Goal: Information Seeking & Learning: Learn about a topic

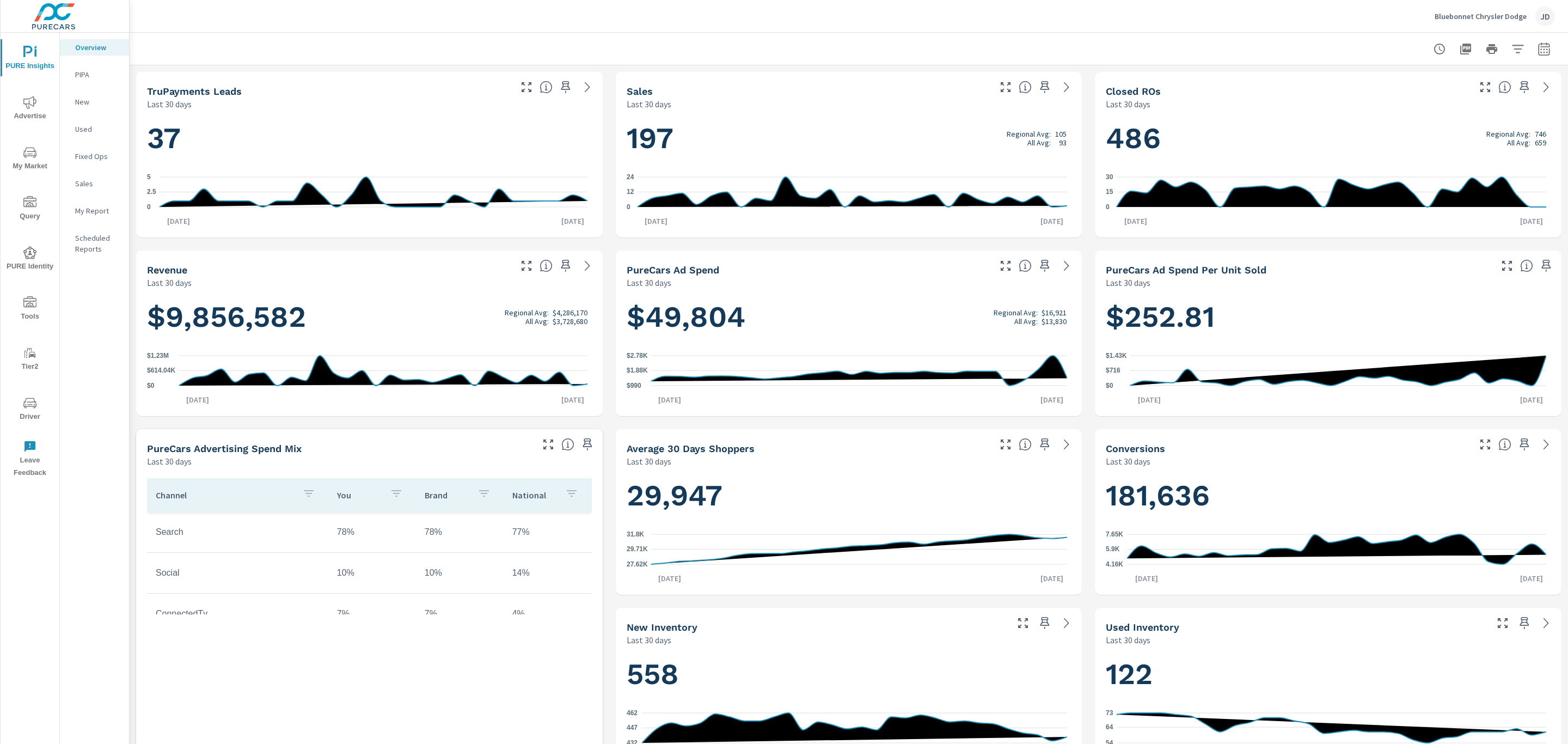
scroll to position [1, 0]
click at [29, 150] on icon "nav menu" at bounding box center [29, 152] width 13 height 13
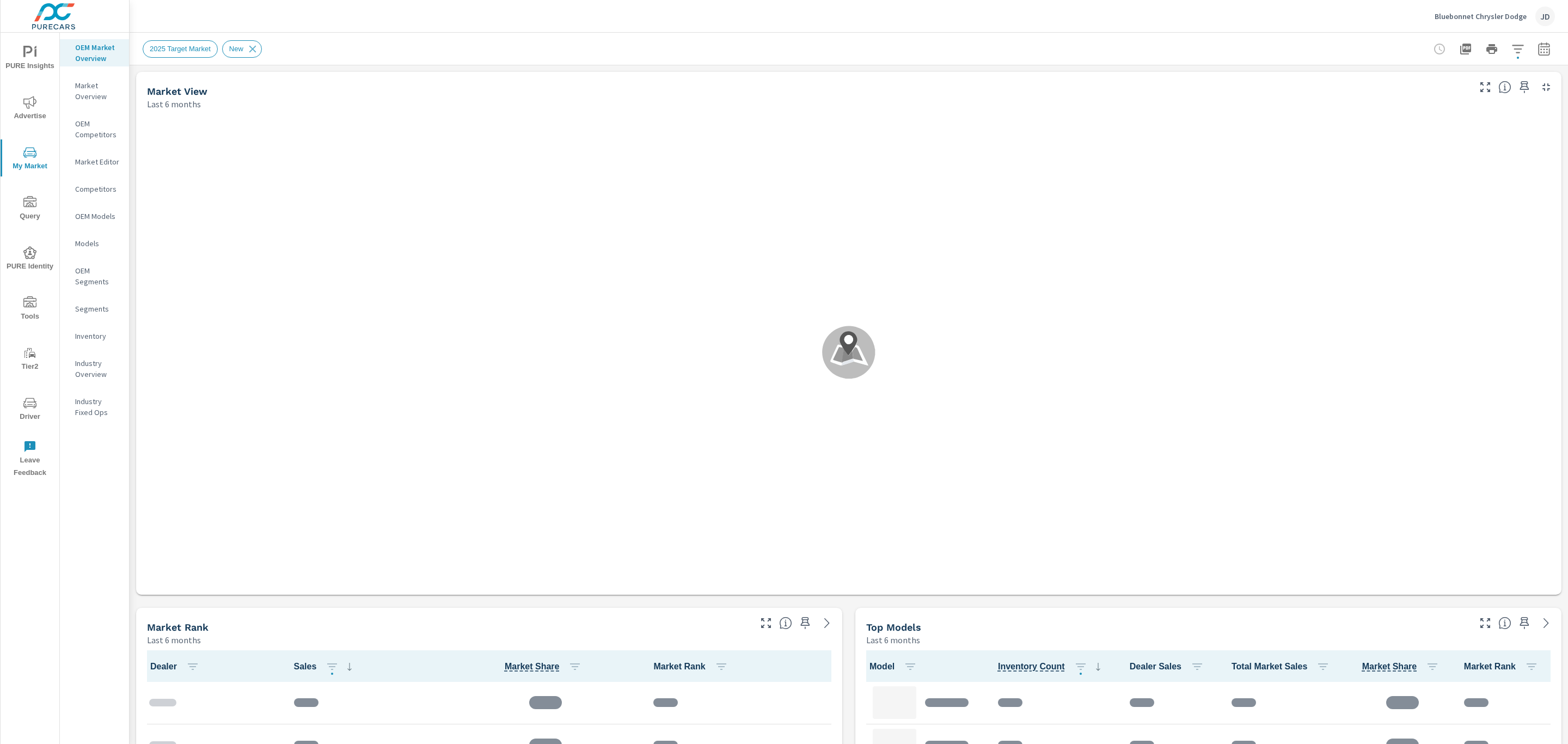
click at [29, 401] on icon "nav menu" at bounding box center [29, 402] width 13 height 13
